Goal: Check status: Check status

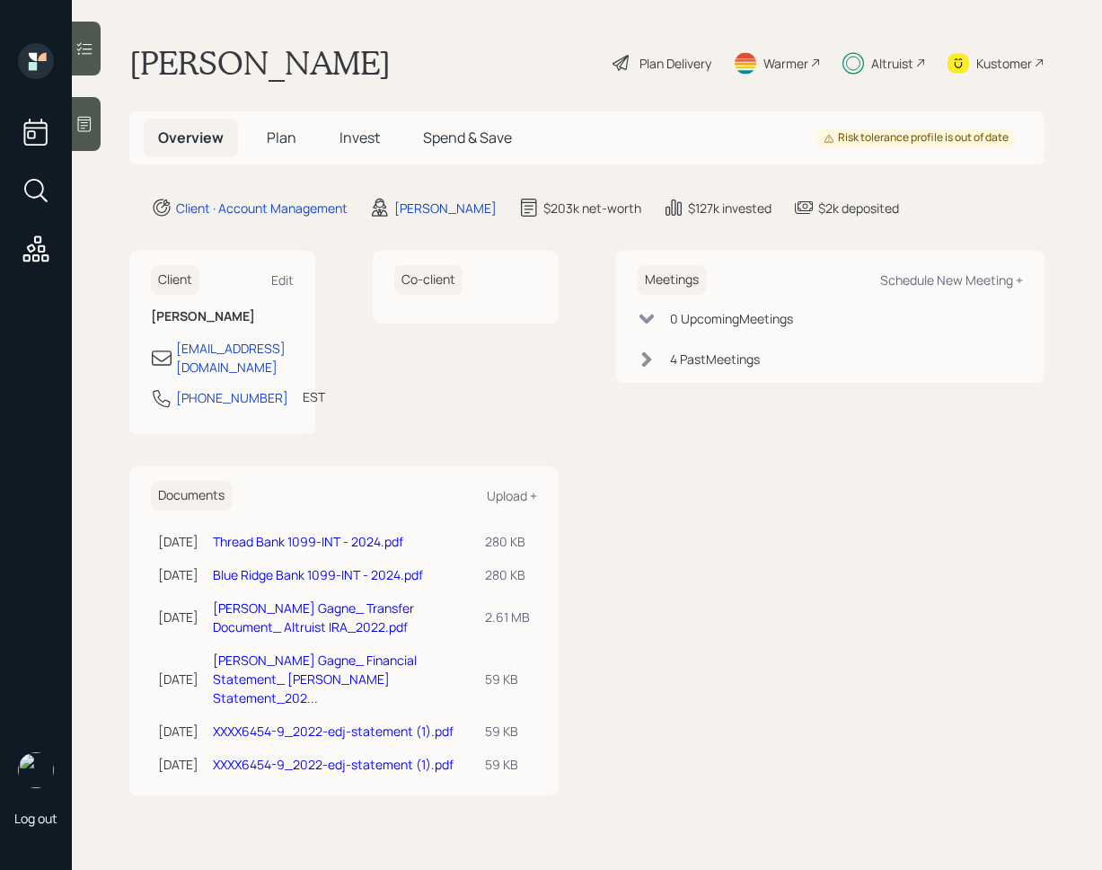
click at [451, 144] on span "Spend & Save" at bounding box center [467, 138] width 89 height 20
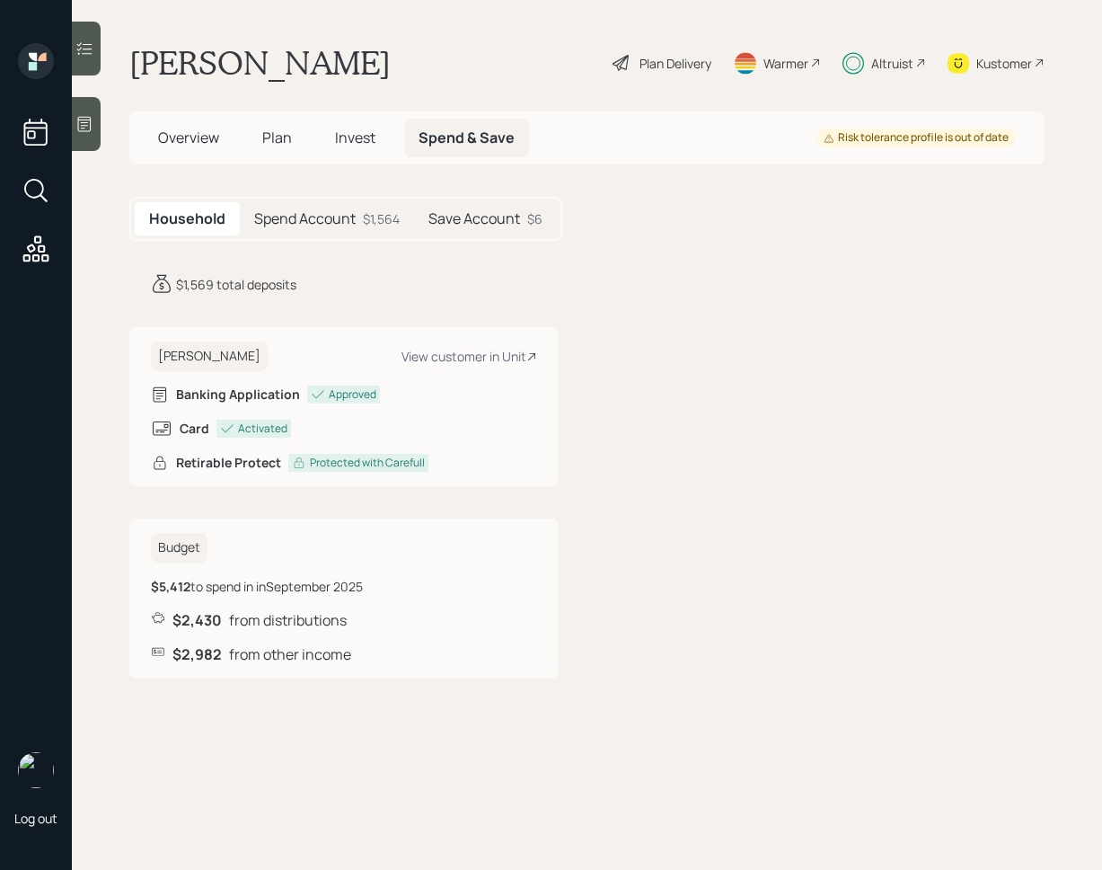
click at [360, 215] on div "Spend Account $1,564" at bounding box center [327, 218] width 174 height 33
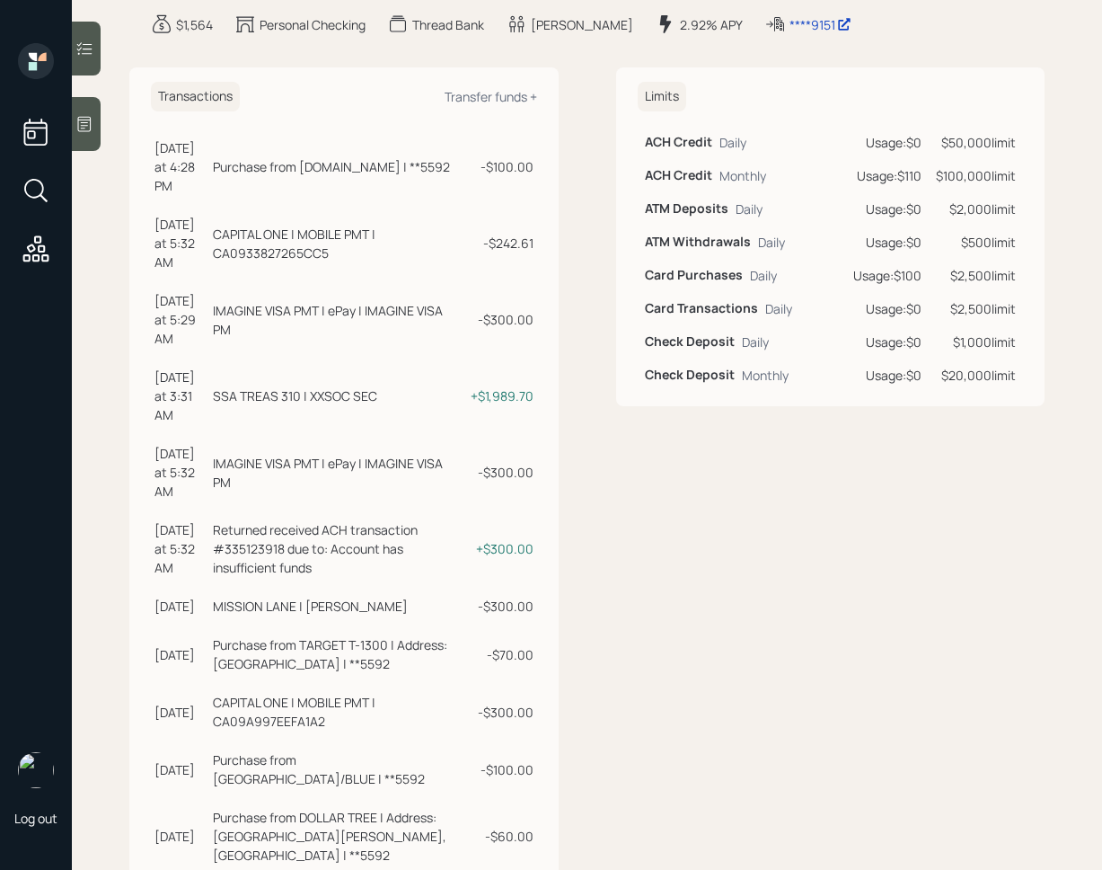
scroll to position [269, 0]
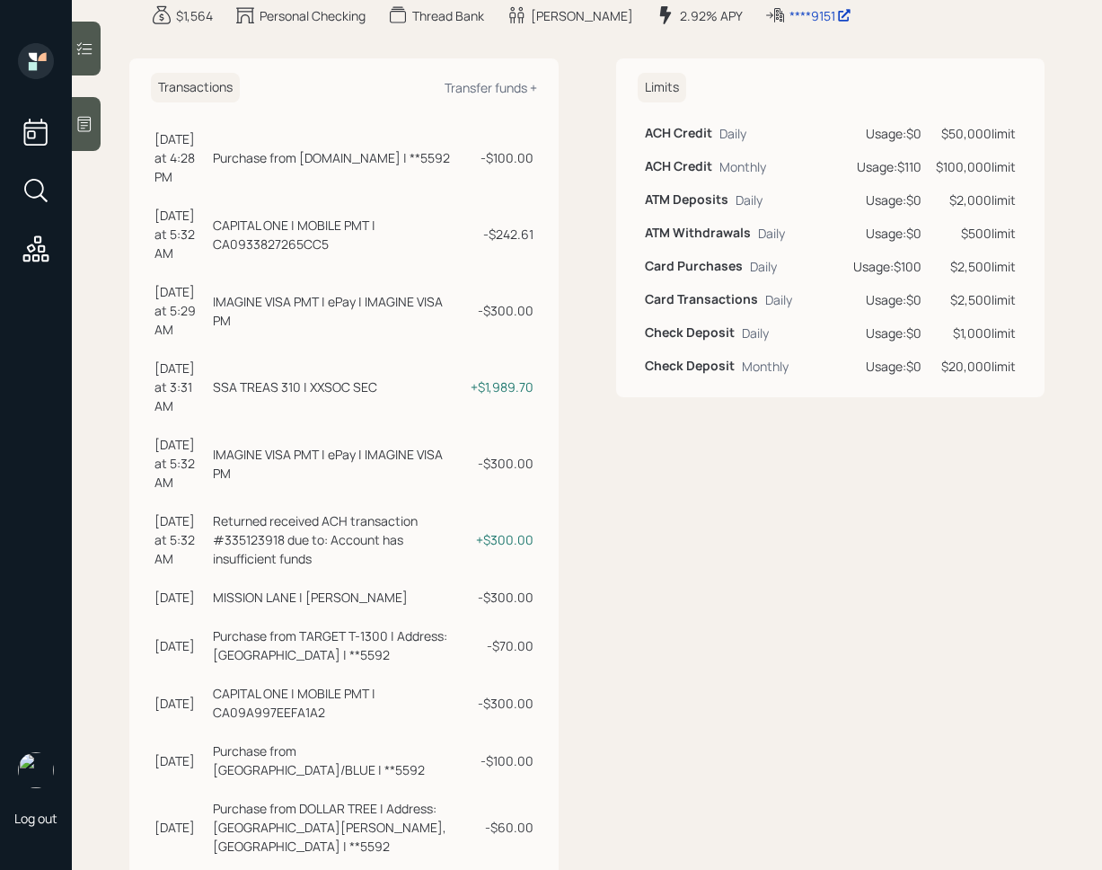
click at [515, 751] on div "- $100.00" at bounding box center [500, 760] width 65 height 19
